Goal: Find specific page/section: Find specific page/section

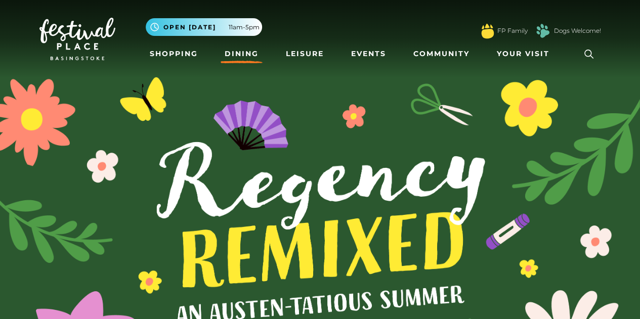
click at [246, 48] on link "Dining" at bounding box center [242, 54] width 42 height 19
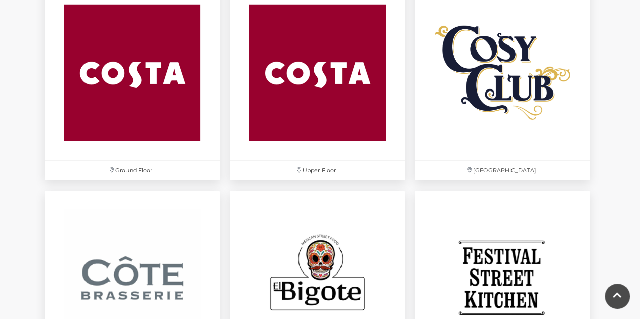
scroll to position [1508, 0]
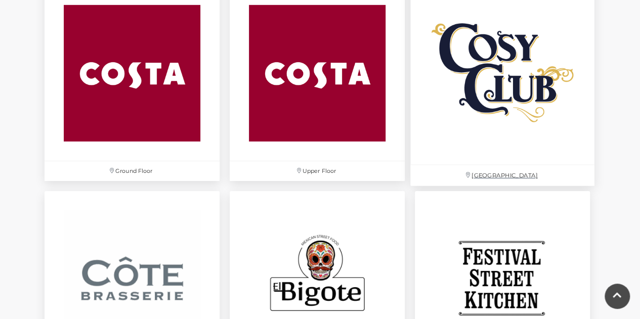
click at [494, 65] on img at bounding box center [502, 73] width 184 height 184
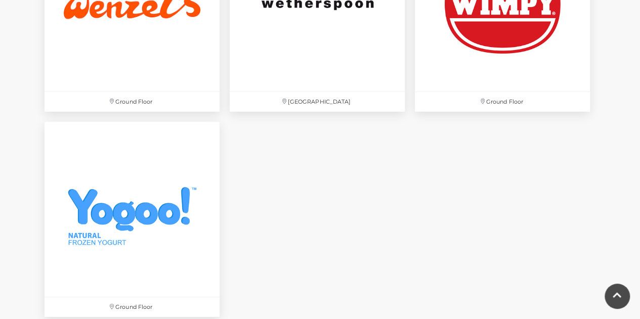
scroll to position [3441, 0]
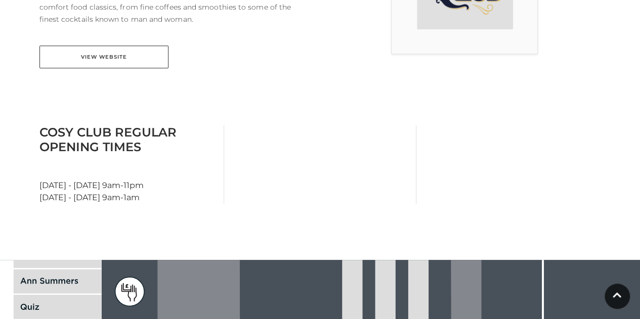
scroll to position [387, 0]
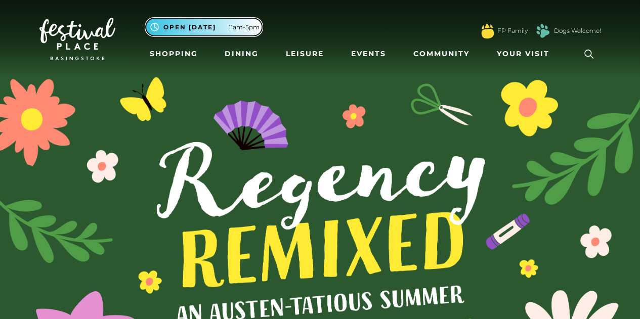
click at [210, 33] on button ".st5{fill:none;stroke:#FFFFFF;stroke-width:2.29;stroke-miterlimit:10;} Open tod…" at bounding box center [204, 27] width 116 height 18
